Goal: Task Accomplishment & Management: Use online tool/utility

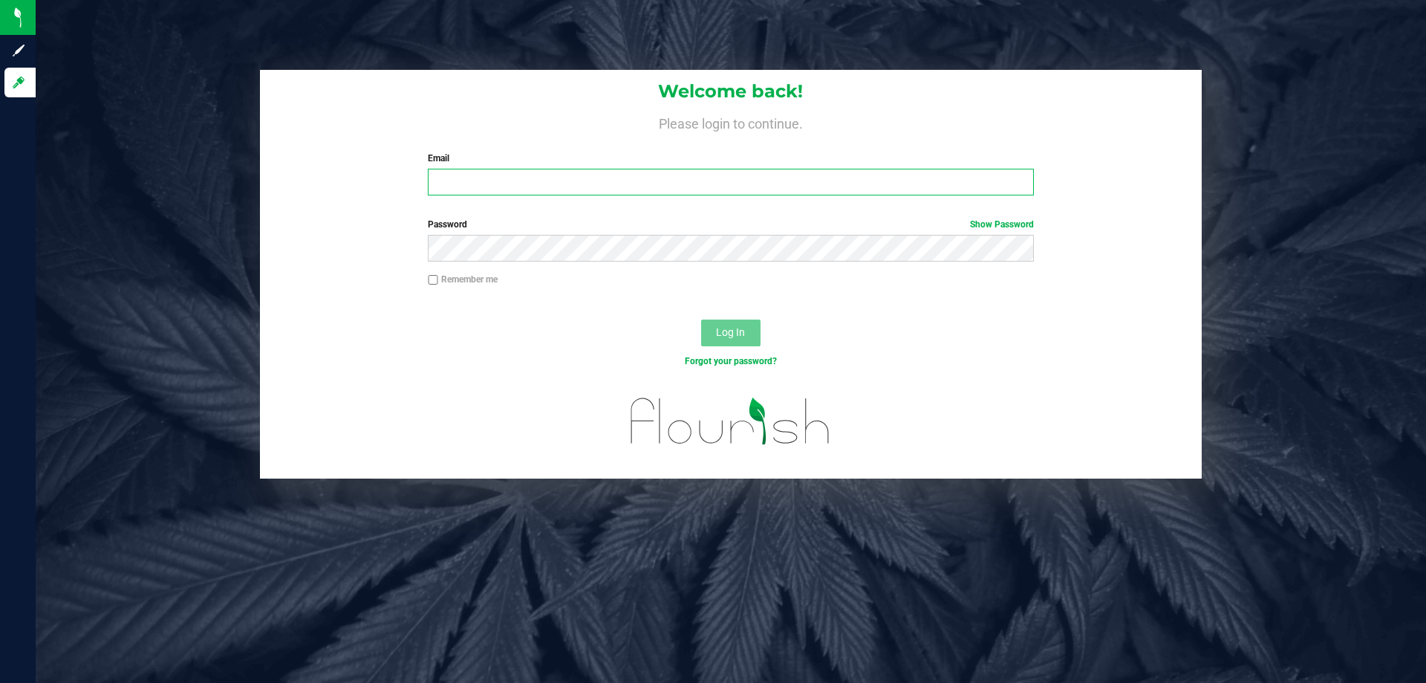
click at [538, 172] on input "Email" at bounding box center [730, 182] width 605 height 27
type input "[PERSON_NAME][EMAIL_ADDRESS][DOMAIN_NAME]"
click at [701, 319] on button "Log In" at bounding box center [730, 332] width 59 height 27
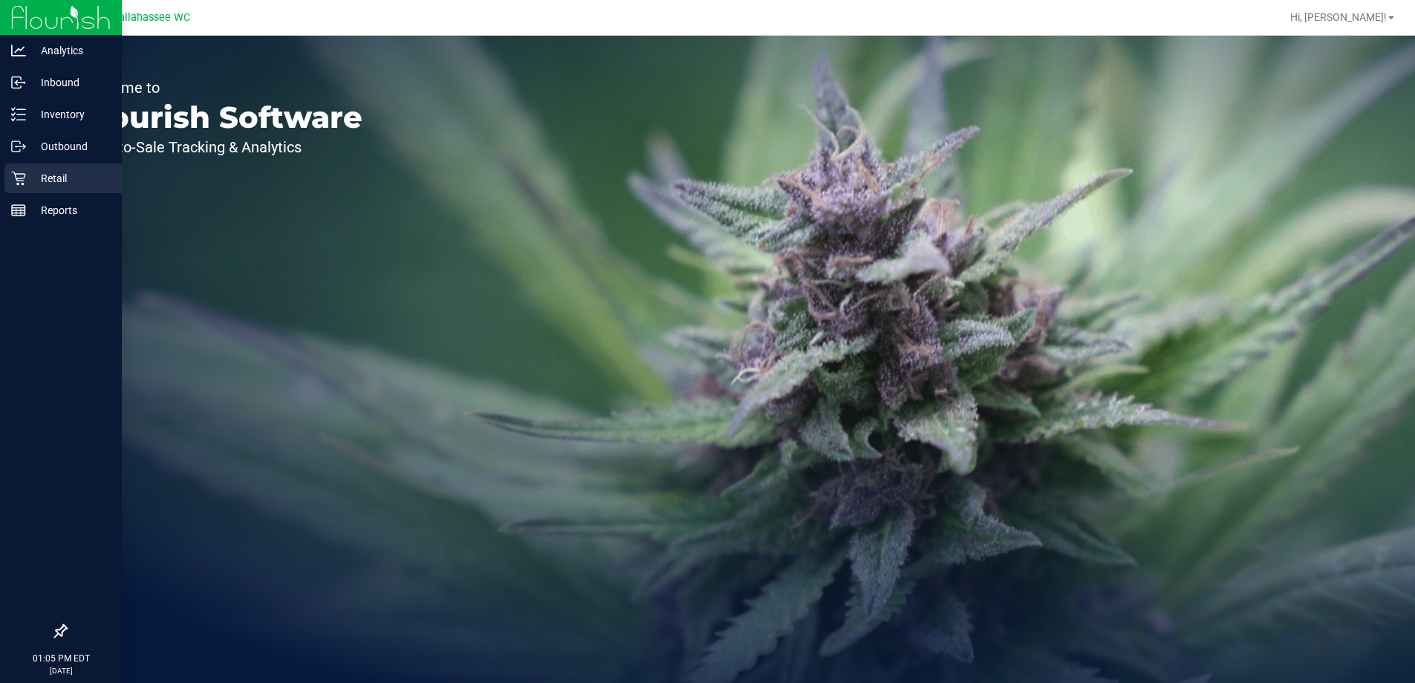
click at [75, 179] on p "Retail" at bounding box center [70, 178] width 89 height 18
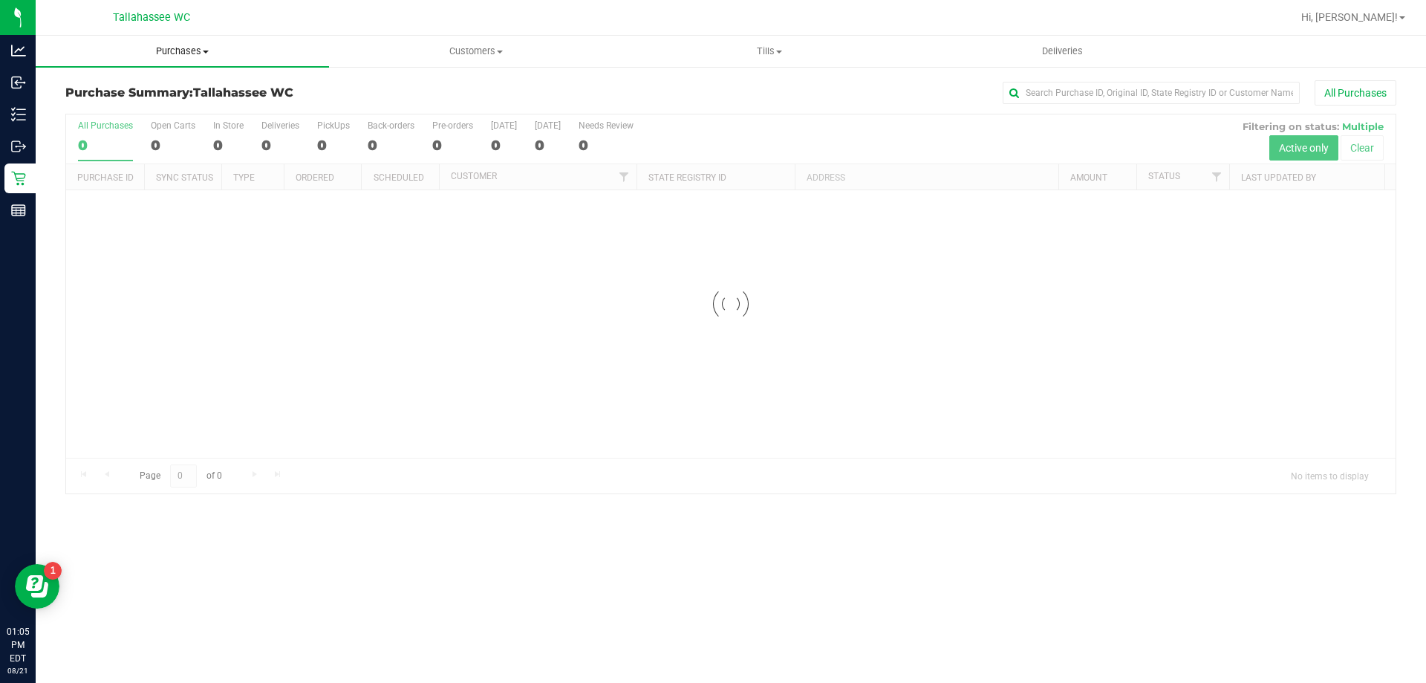
click at [214, 53] on span "Purchases" at bounding box center [182, 51] width 293 height 13
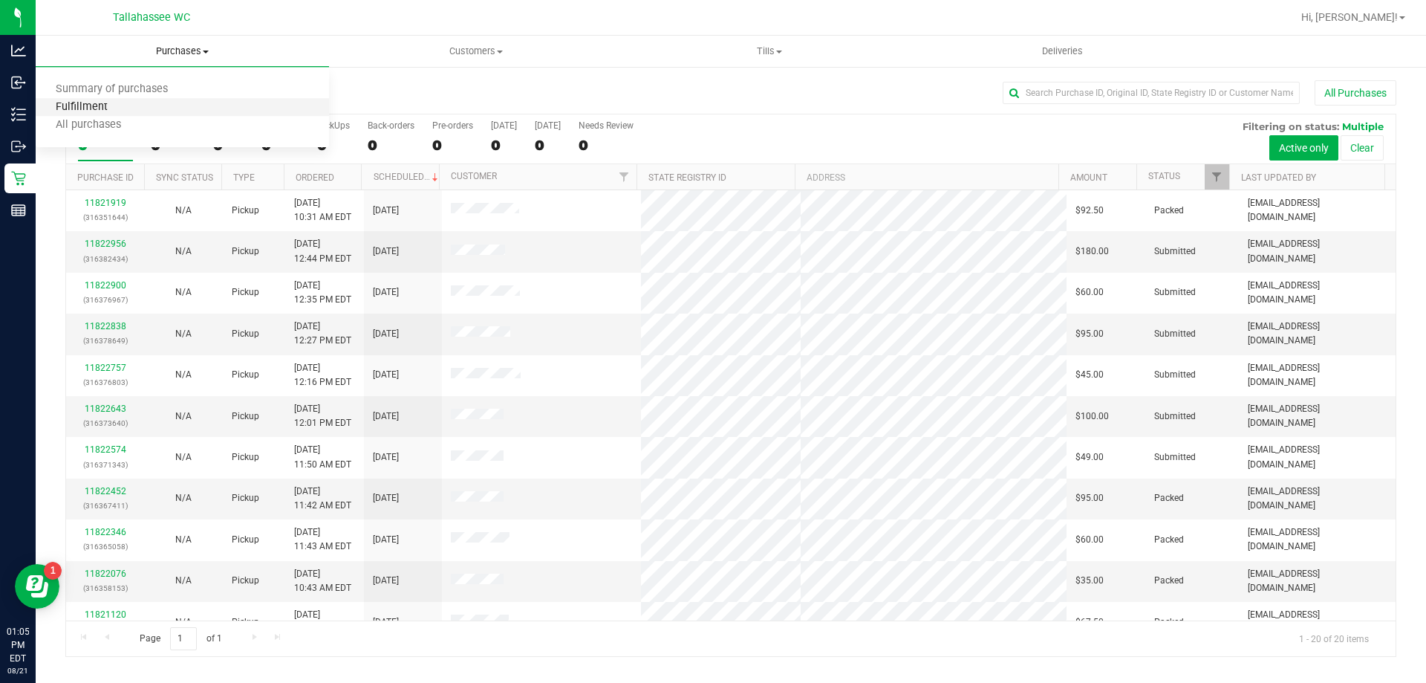
click at [109, 106] on span "Fulfillment" at bounding box center [82, 107] width 92 height 13
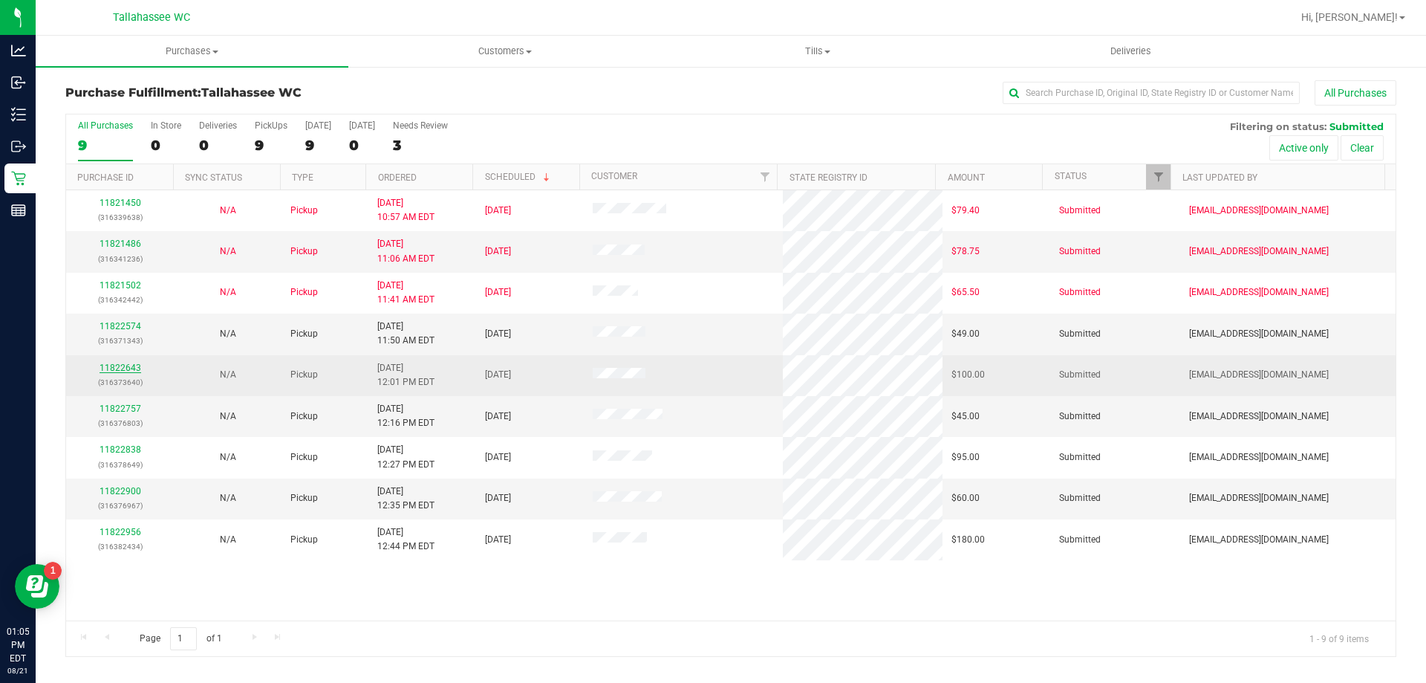
click at [135, 362] on link "11822643" at bounding box center [121, 367] width 42 height 10
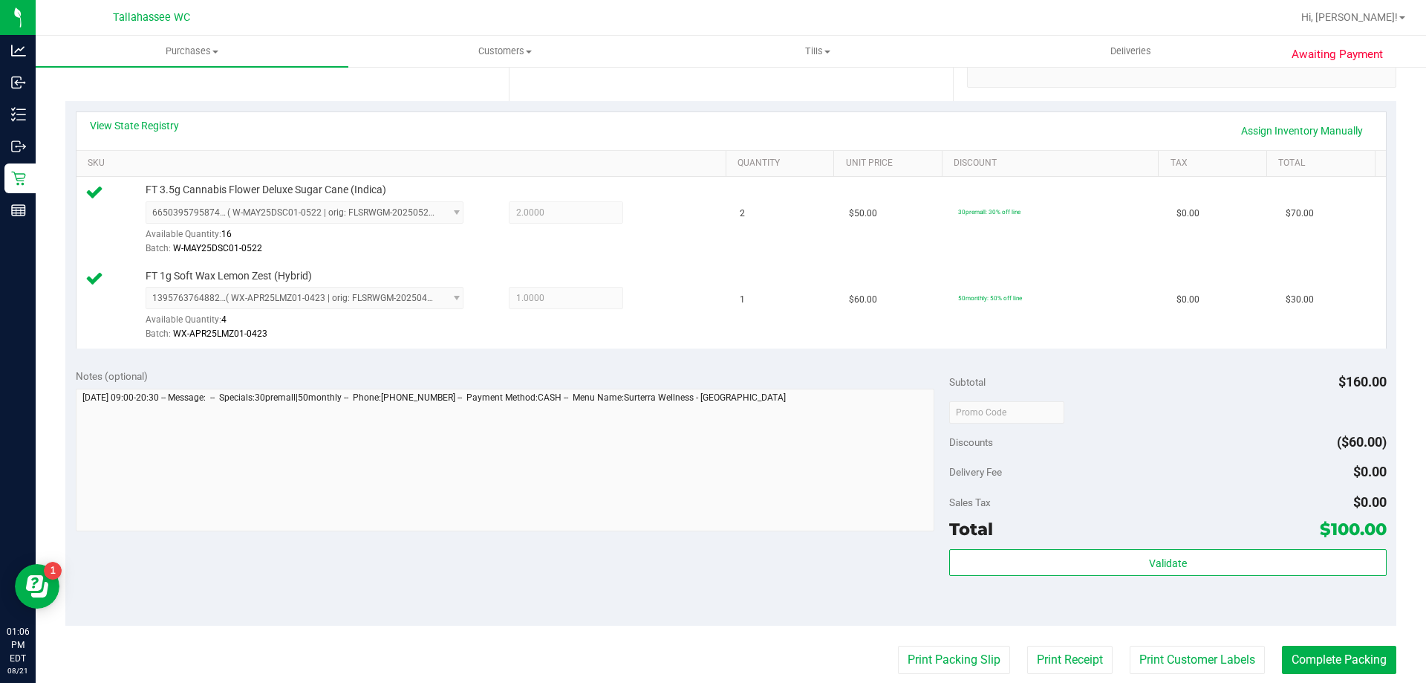
scroll to position [446, 0]
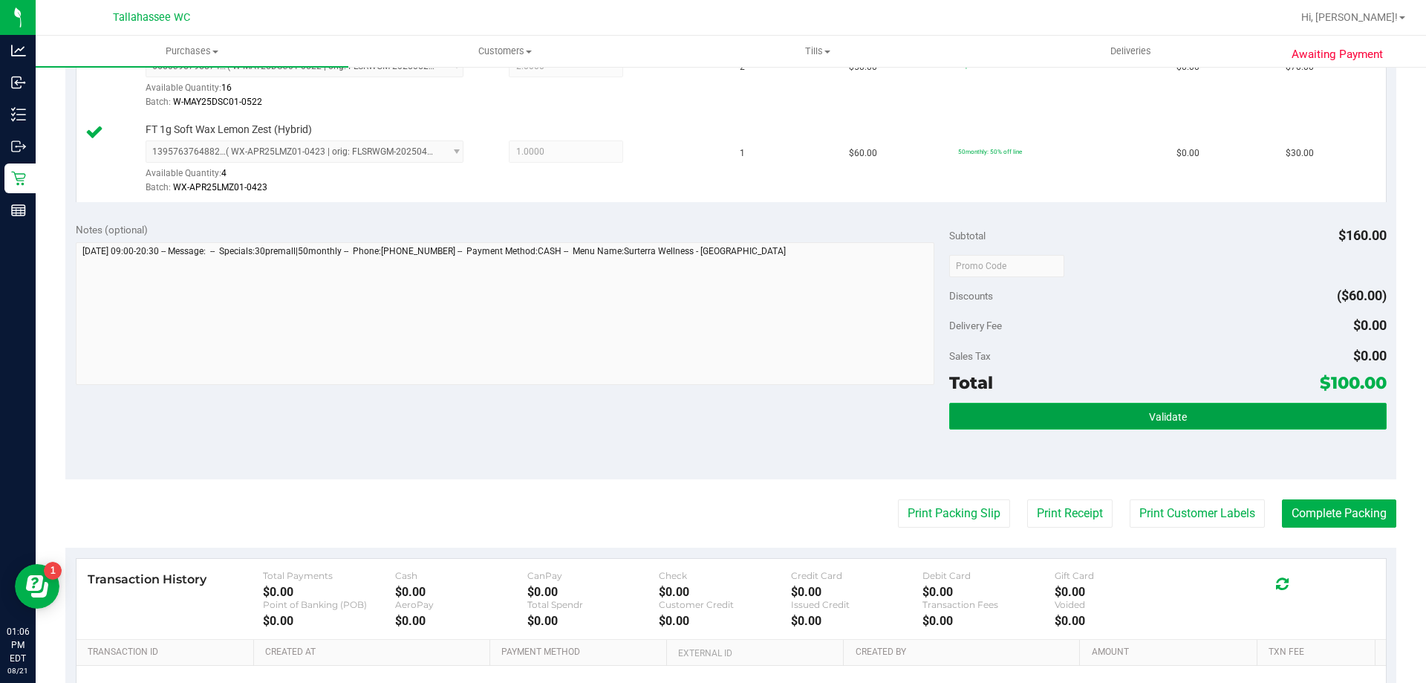
click at [1150, 406] on button "Validate" at bounding box center [1167, 416] width 437 height 27
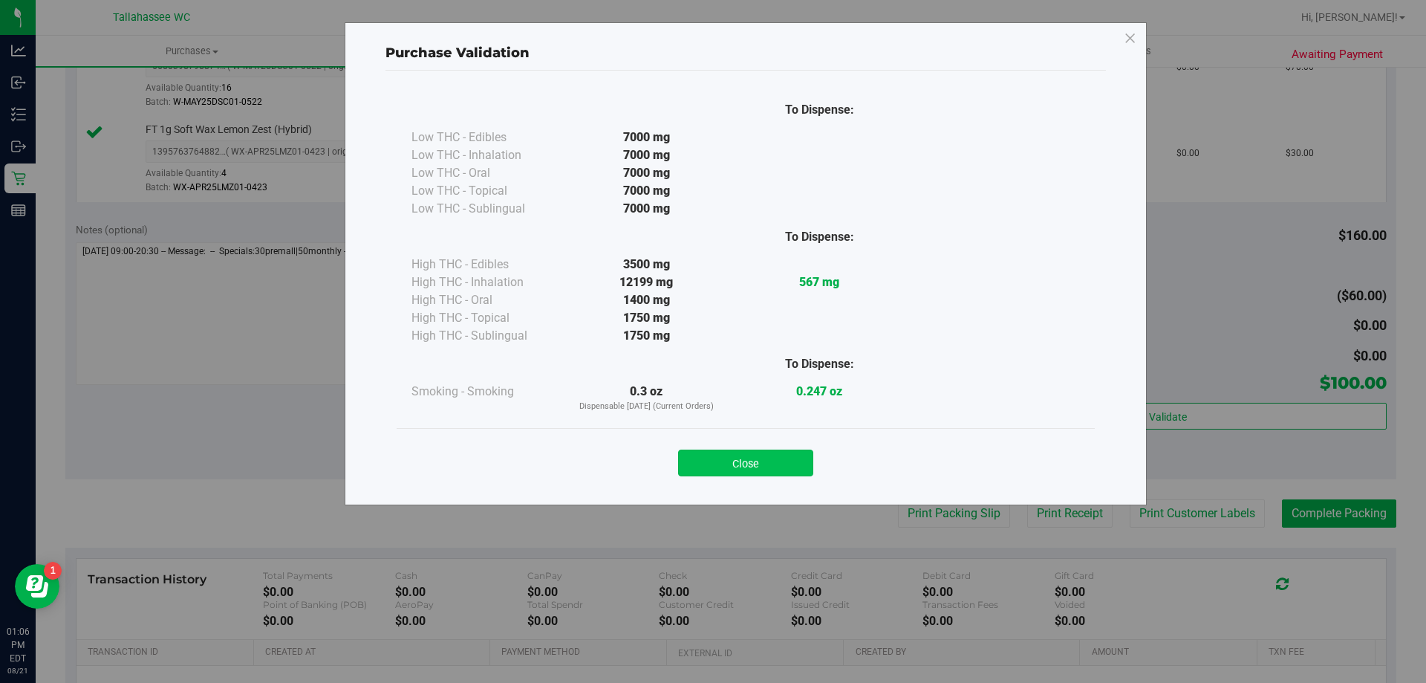
click at [791, 468] on button "Close" at bounding box center [745, 462] width 135 height 27
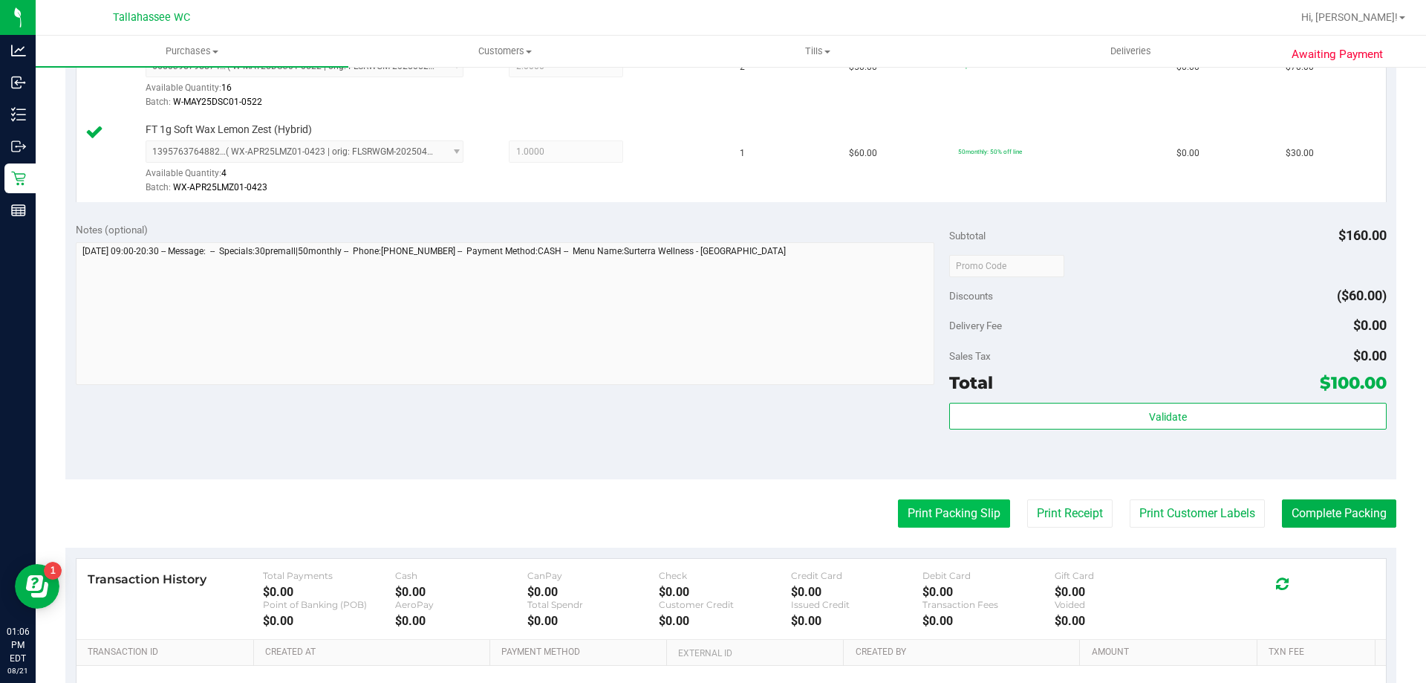
click at [975, 521] on button "Print Packing Slip" at bounding box center [954, 513] width 112 height 28
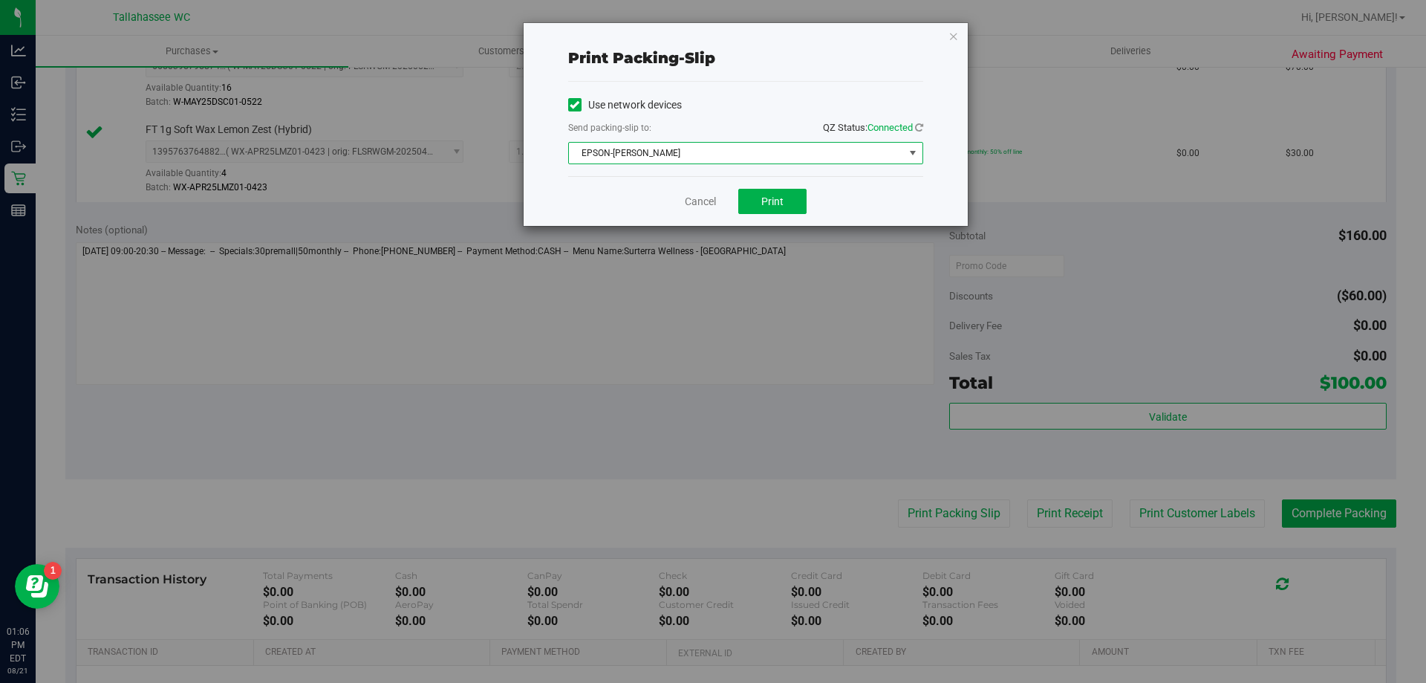
click at [813, 149] on span "EPSON-[PERSON_NAME]" at bounding box center [736, 153] width 335 height 21
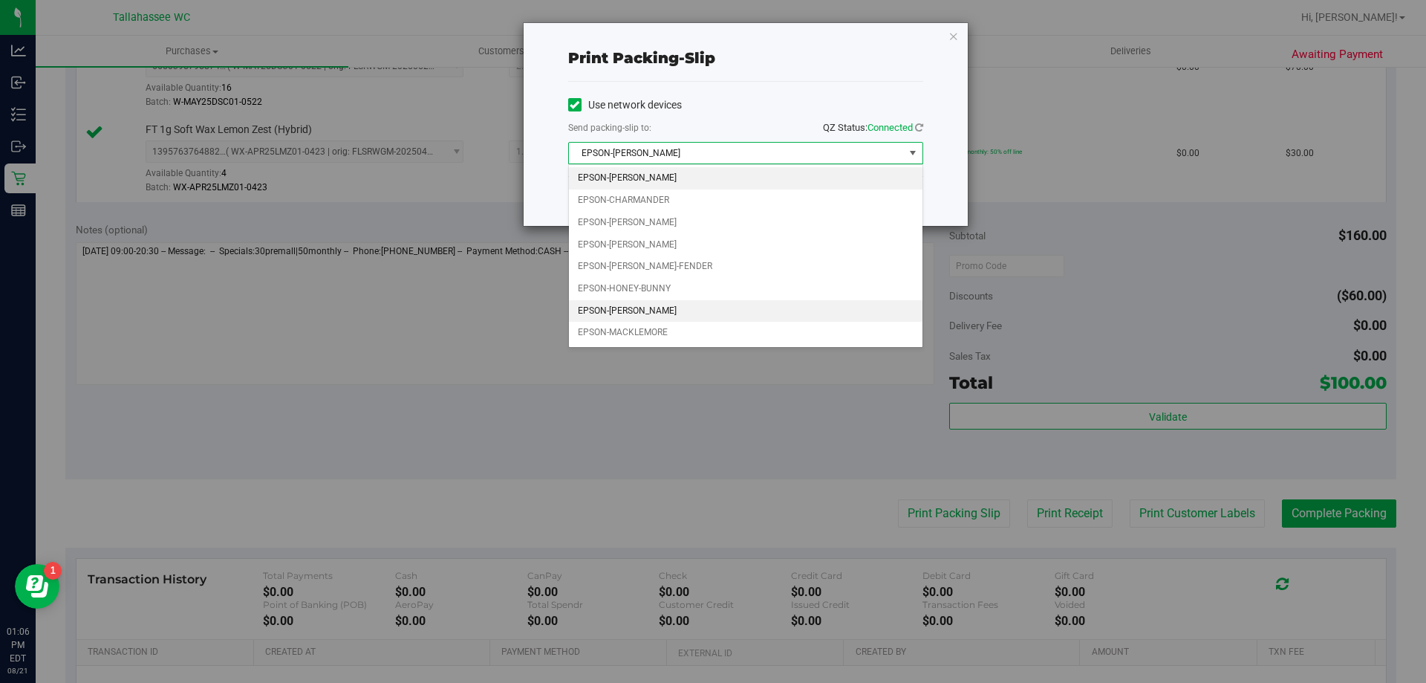
click at [645, 318] on li "EPSON-[PERSON_NAME]" at bounding box center [746, 311] width 354 height 22
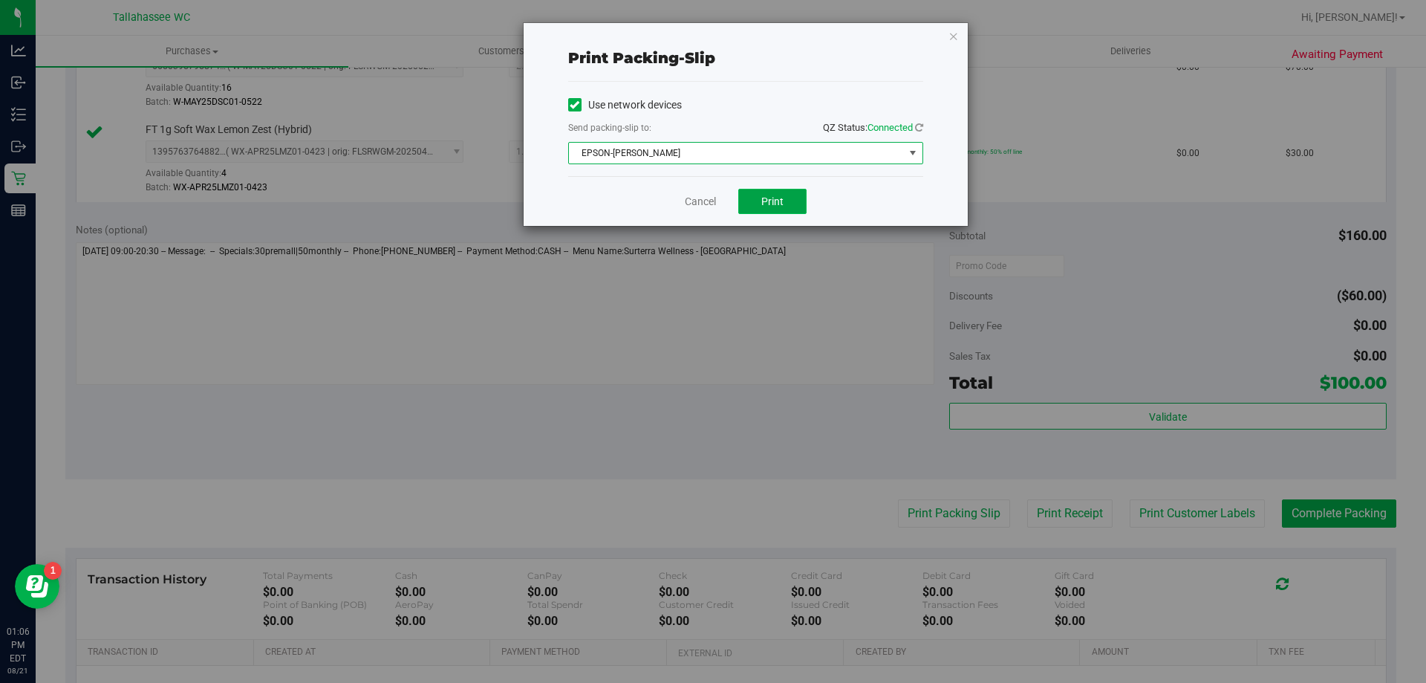
click at [763, 202] on span "Print" at bounding box center [772, 201] width 22 height 12
click at [708, 206] on link "Cancel" at bounding box center [700, 202] width 31 height 16
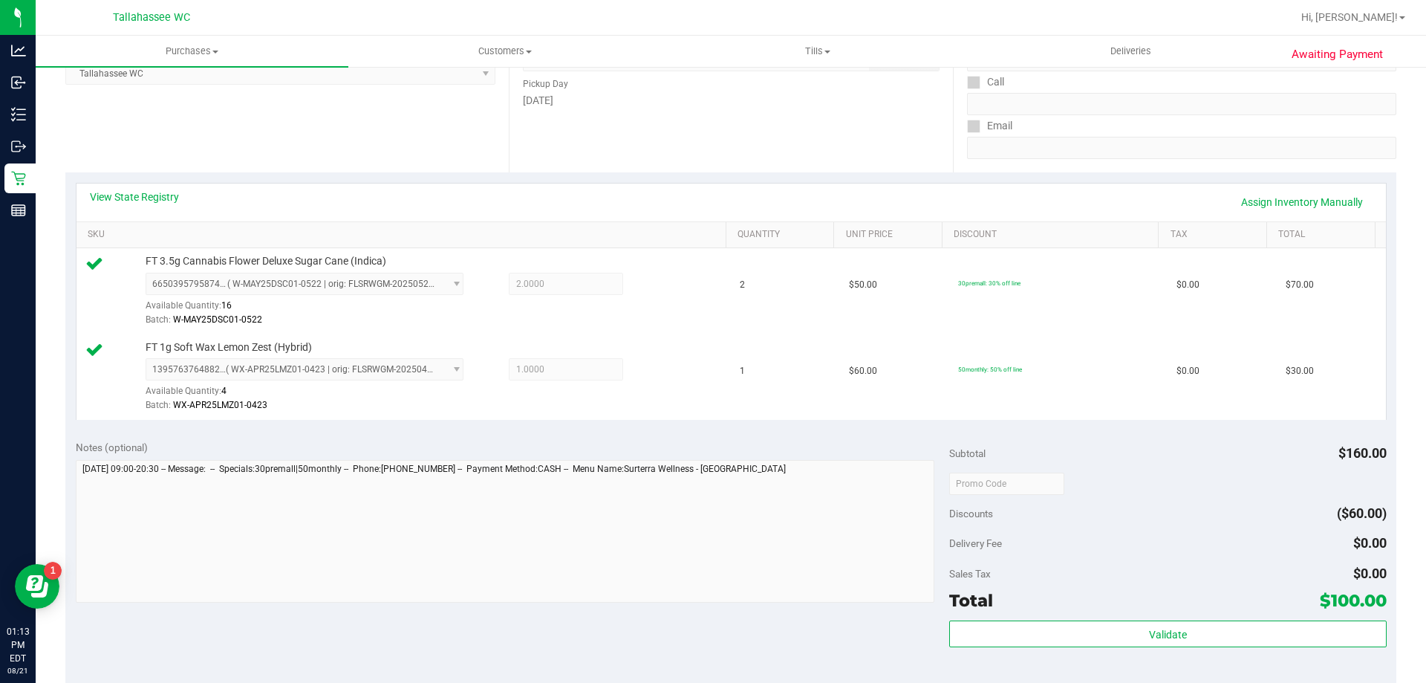
scroll to position [0, 0]
